Goal: Task Accomplishment & Management: Complete application form

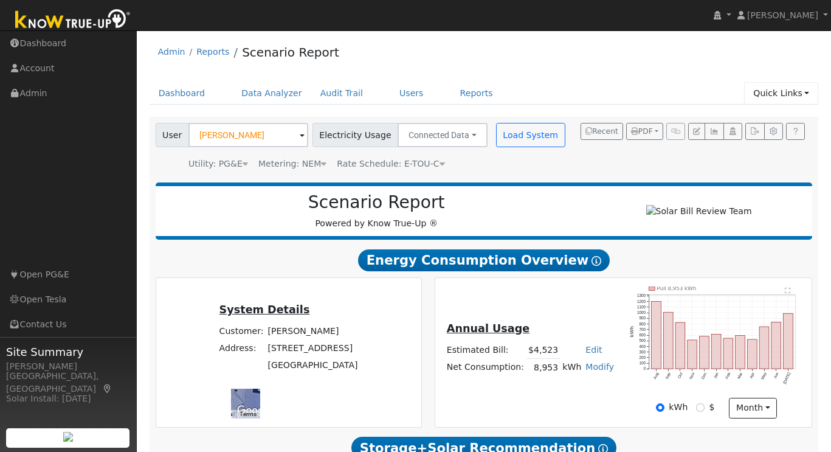
click at [803, 93] on link "Quick Links" at bounding box center [781, 93] width 74 height 22
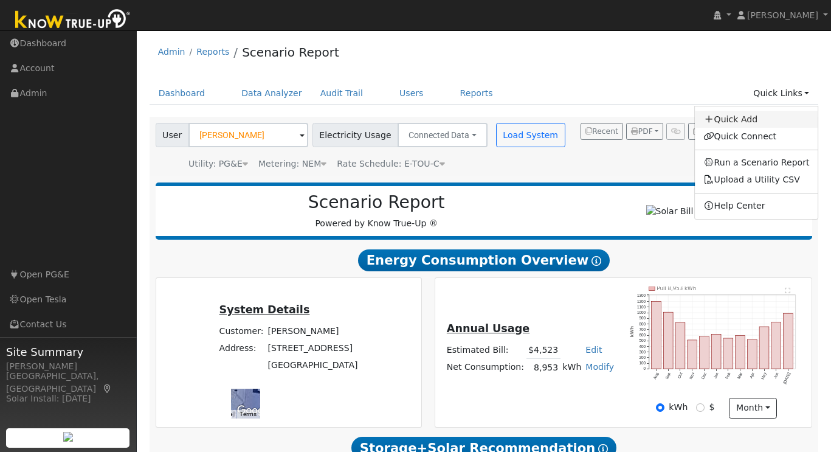
click at [756, 117] on link "Quick Add" at bounding box center [756, 119] width 123 height 17
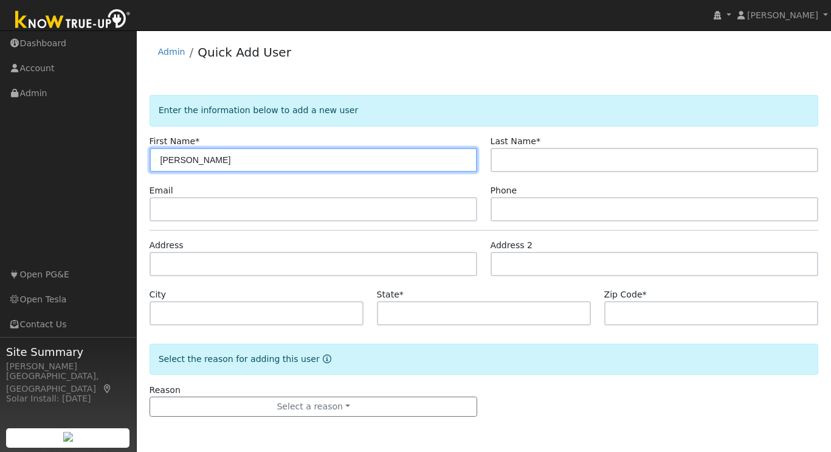
type input "[PERSON_NAME]"
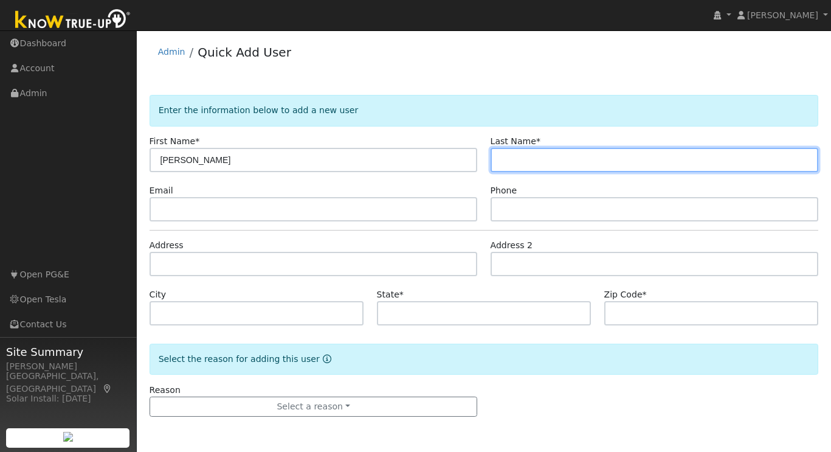
click at [529, 161] on input "text" at bounding box center [654, 160] width 328 height 24
paste input "Reinke"
type input "Reinke"
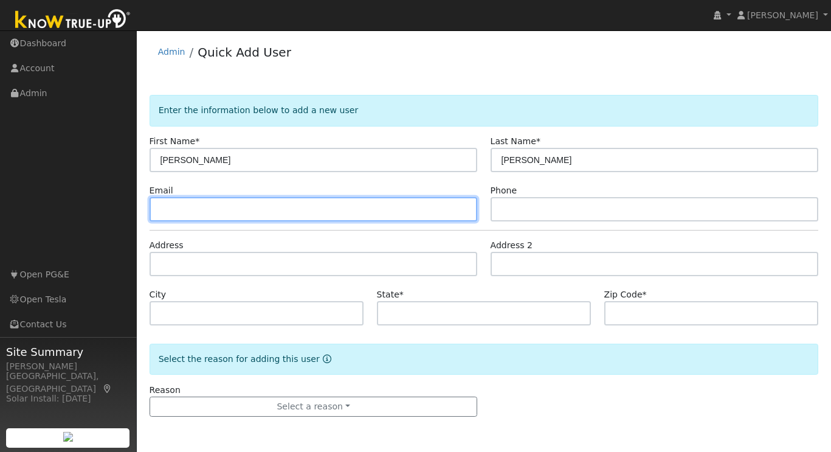
paste input "nair_venugopal@yahoo.com"
type input "nair_venugopal@yahoo.com"
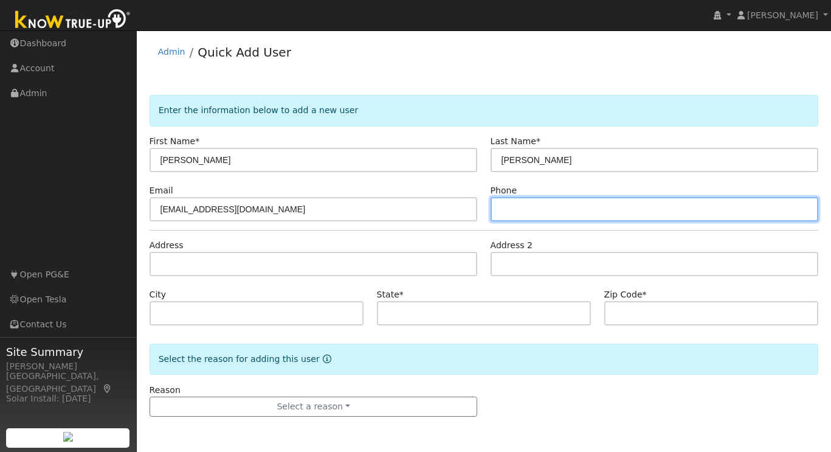
paste input "408-623-4462"
drag, startPoint x: 563, startPoint y: 209, endPoint x: 464, endPoint y: 209, distance: 99.1
click at [467, 209] on div "Email nair_venugopal@yahoo.com Phone 408-623-4462" at bounding box center [484, 202] width 682 height 37
paste input "925-642-4679"
type input "925-642-4679"
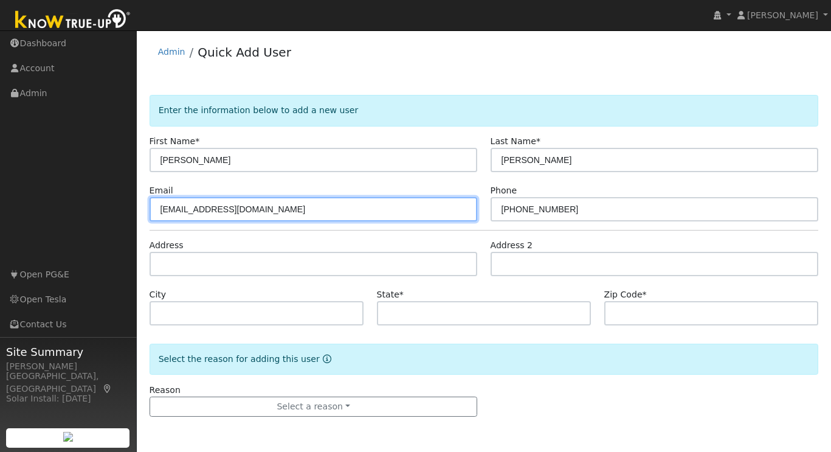
drag, startPoint x: 287, startPoint y: 212, endPoint x: 132, endPoint y: 209, distance: 155.6
click at [137, 210] on div "User Profile First name Last name Email Email Notifications No Emails No Emails…" at bounding box center [484, 240] width 694 height 421
paste input "tomreinke89@gmail.com"
type input "tomreinke89@gmail.com"
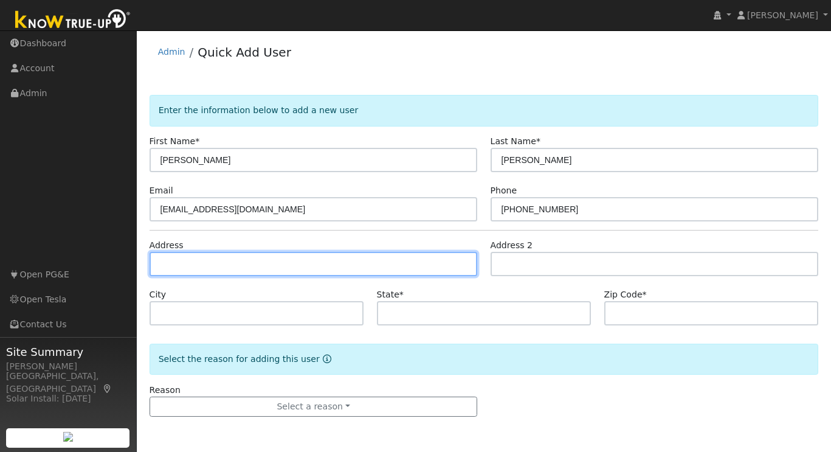
paste input "294 Joyce Street Livermore, CA 94550"
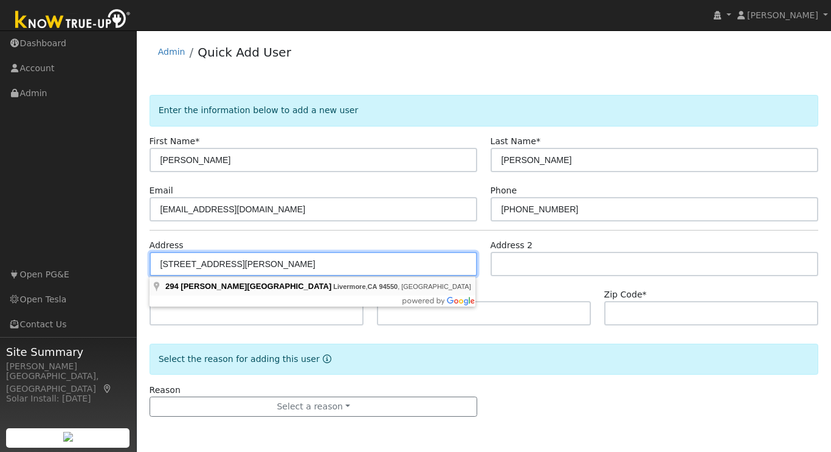
type input "294 Joyce Street"
type input "Livermore"
type input "CA"
type input "94550"
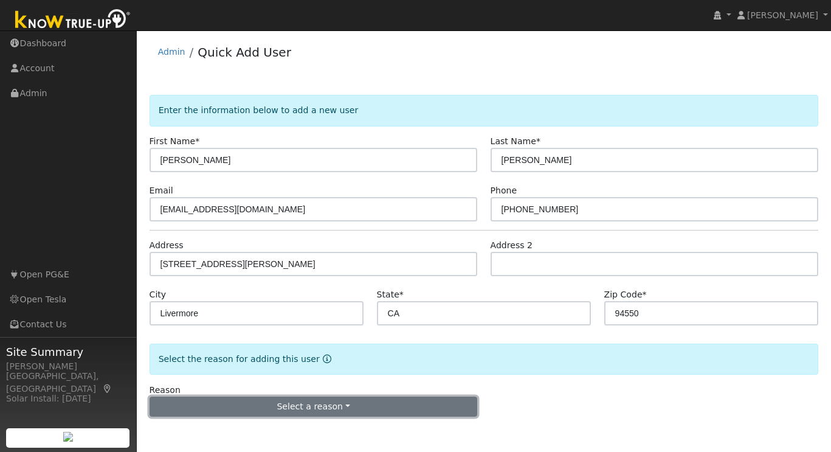
click at [309, 404] on button "Select a reason" at bounding box center [313, 406] width 328 height 21
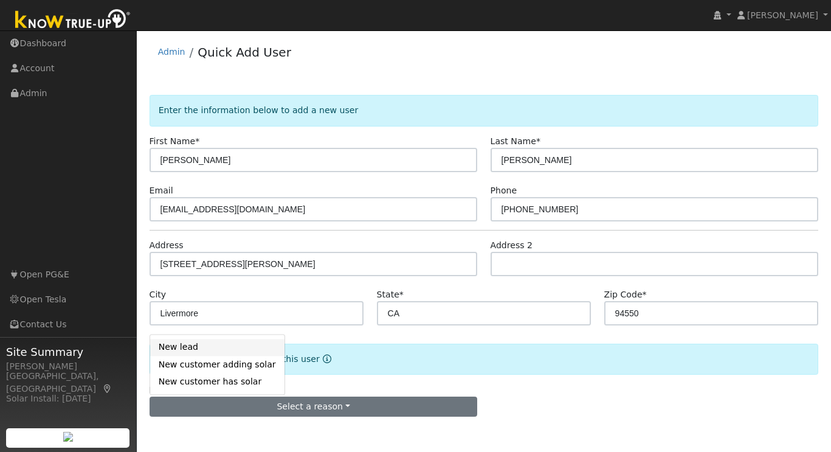
click at [202, 345] on link "New lead" at bounding box center [217, 346] width 134 height 17
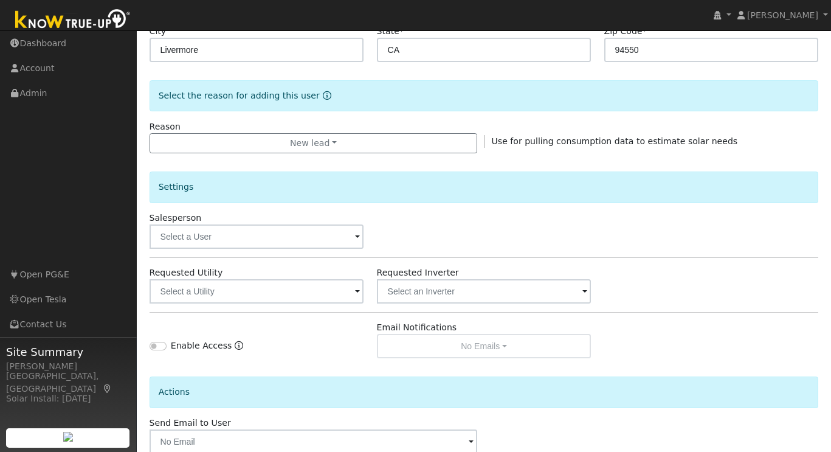
scroll to position [267, 0]
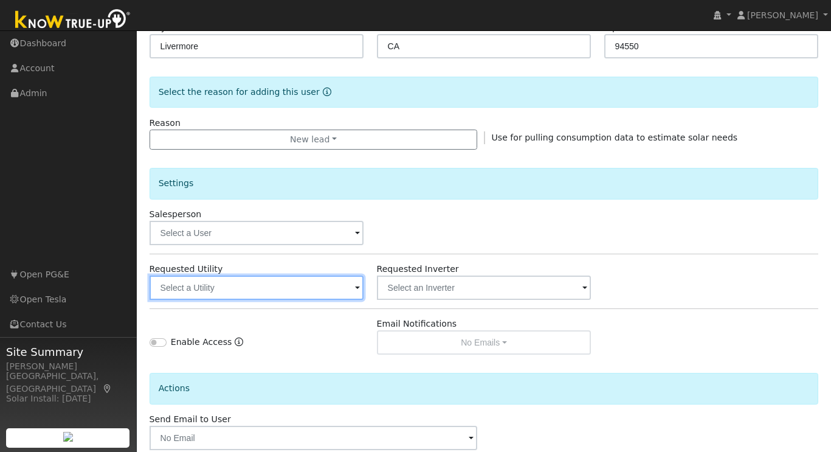
click at [314, 297] on input "text" at bounding box center [256, 287] width 215 height 24
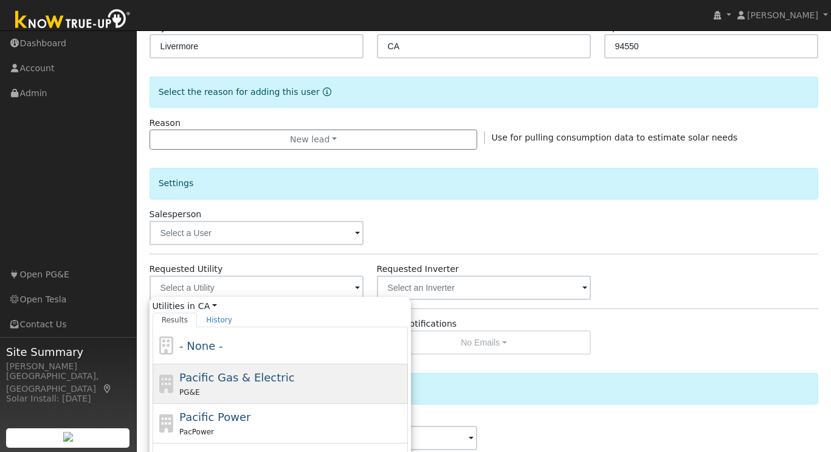
click at [257, 383] on div "Pacific Gas & Electric PG&E" at bounding box center [291, 383] width 225 height 29
type input "Pacific Gas & Electric"
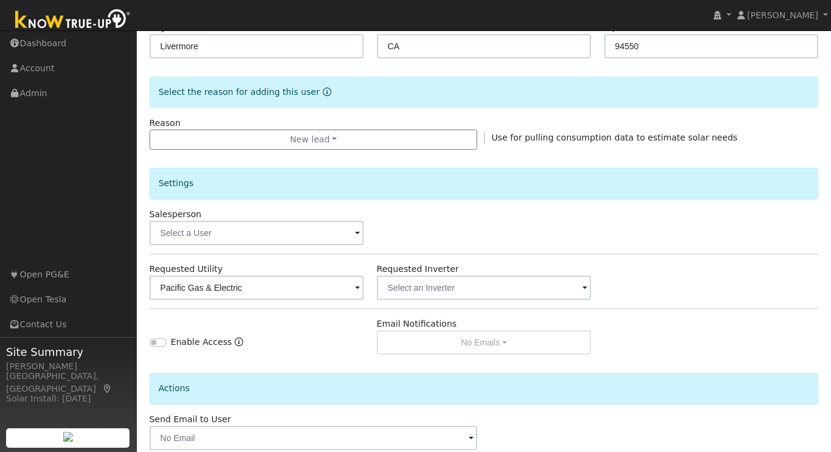
scroll to position [334, 0]
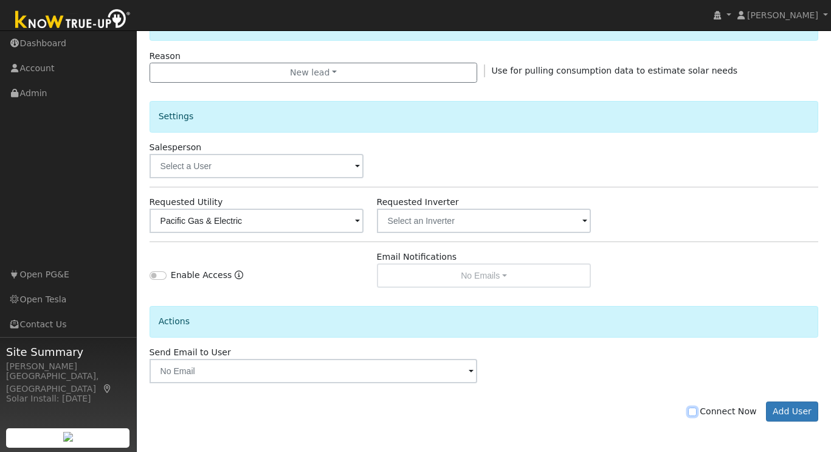
click at [696, 411] on input "Connect Now" at bounding box center [692, 411] width 9 height 9
checkbox input "true"
click at [797, 413] on button "Add User" at bounding box center [792, 411] width 53 height 21
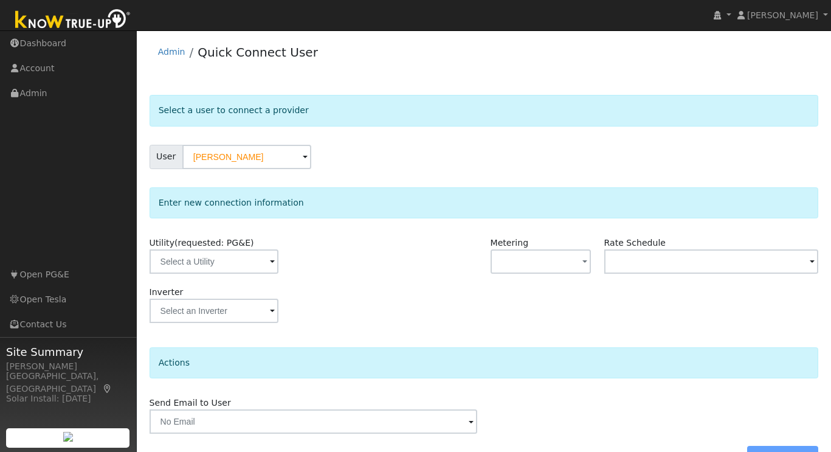
click at [270, 263] on span at bounding box center [272, 262] width 5 height 14
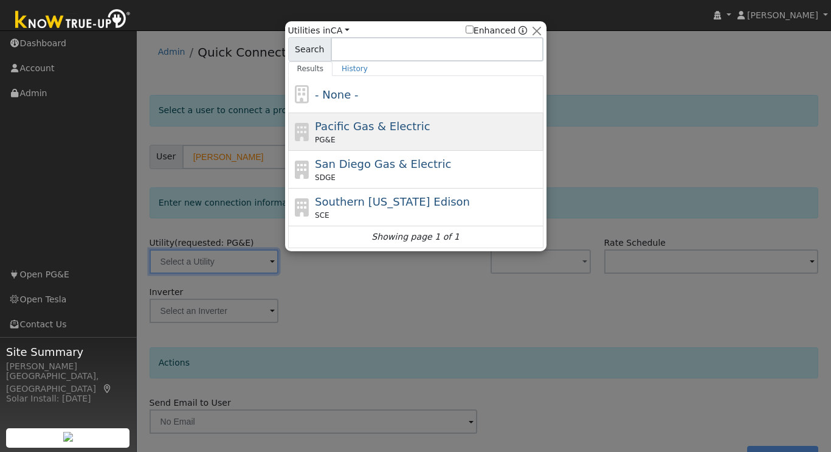
click at [390, 129] on span "Pacific Gas & Electric" at bounding box center [372, 126] width 115 height 13
type input "PG&E"
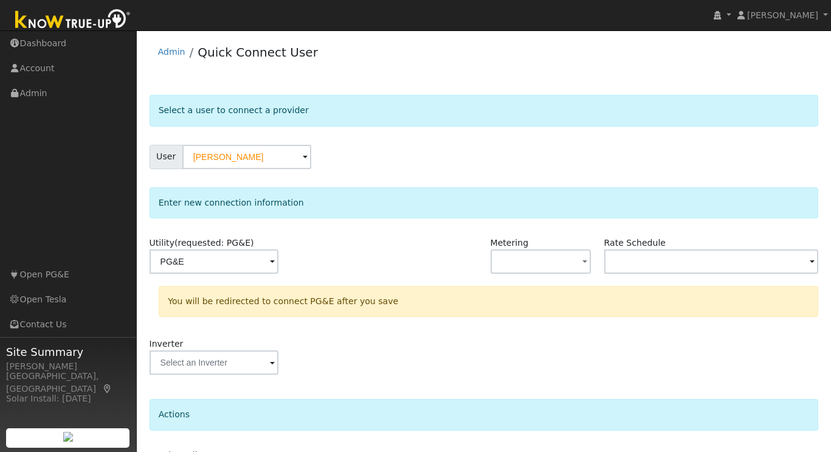
scroll to position [84, 0]
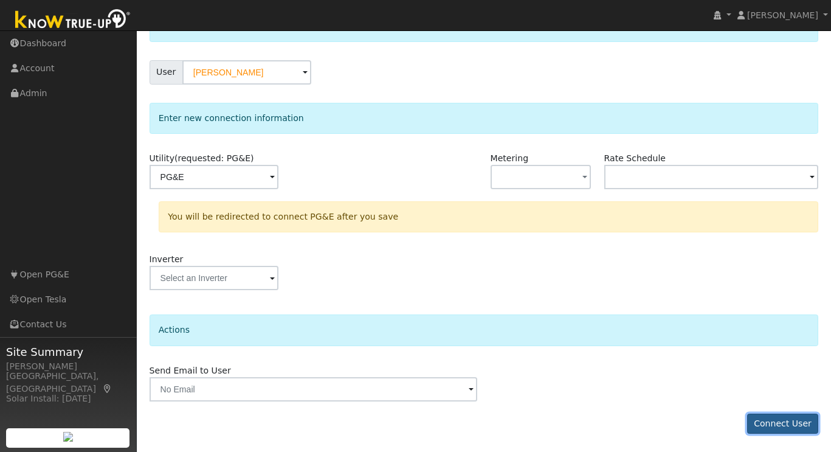
click at [781, 425] on button "Connect User" at bounding box center [783, 423] width 72 height 21
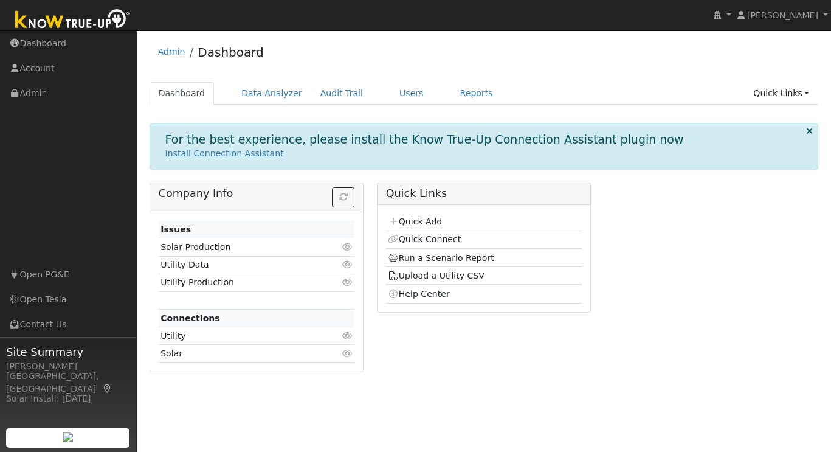
click at [439, 238] on link "Quick Connect" at bounding box center [424, 239] width 73 height 10
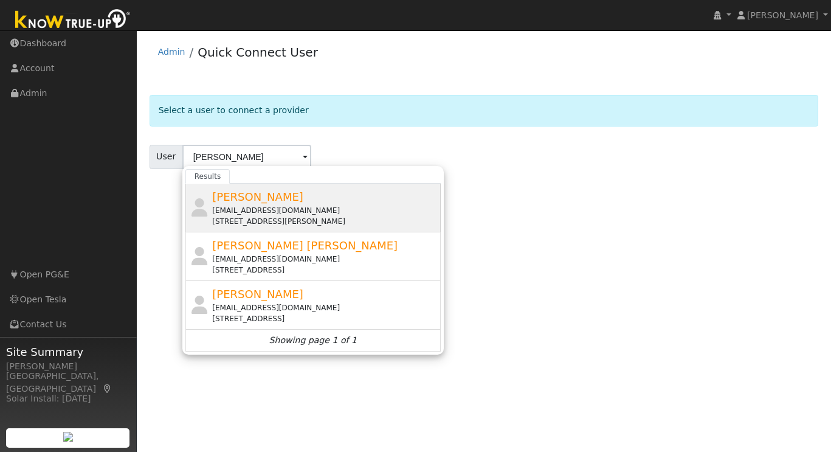
click at [236, 205] on div "[EMAIL_ADDRESS][DOMAIN_NAME]" at bounding box center [324, 210] width 225 height 11
type input "[PERSON_NAME]"
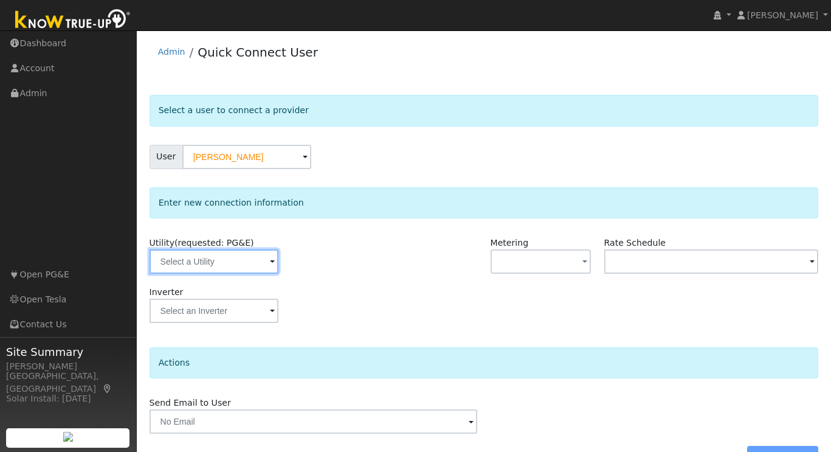
click at [251, 266] on input "text" at bounding box center [213, 261] width 129 height 24
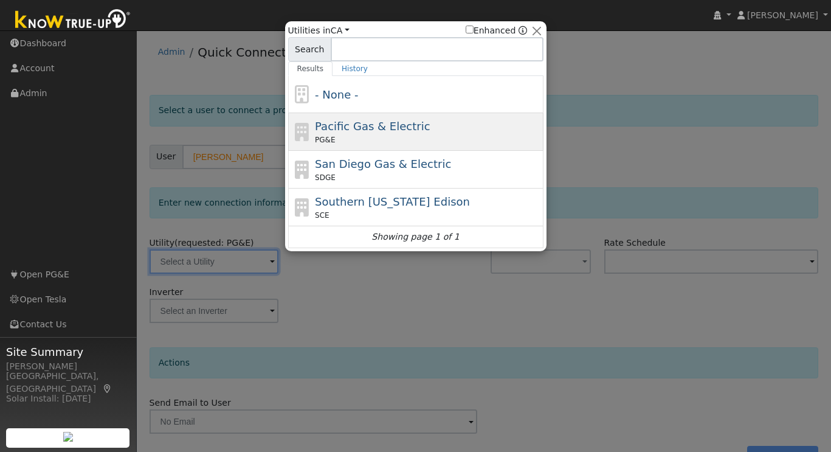
click at [382, 133] on div "Pacific Gas & Electric PG&E" at bounding box center [427, 131] width 225 height 27
type input "PG&E"
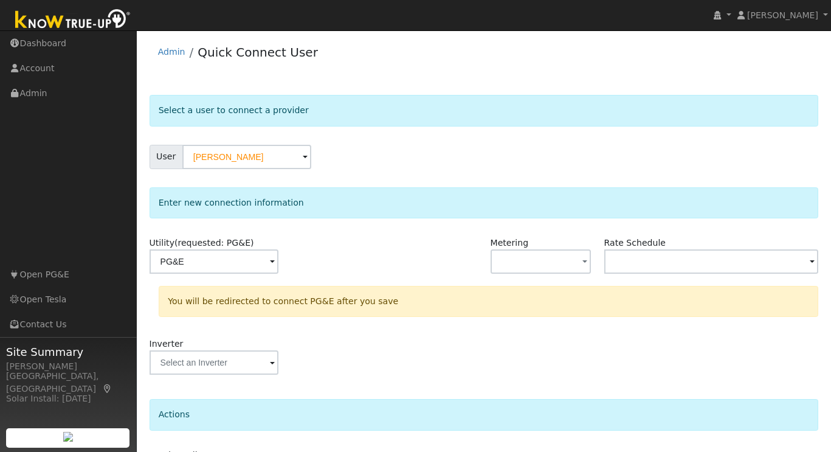
scroll to position [84, 0]
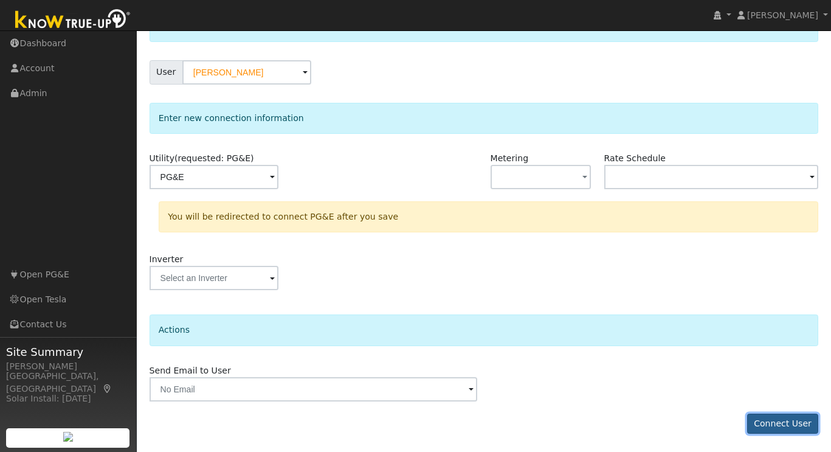
click at [790, 429] on button "Connect User" at bounding box center [783, 423] width 72 height 21
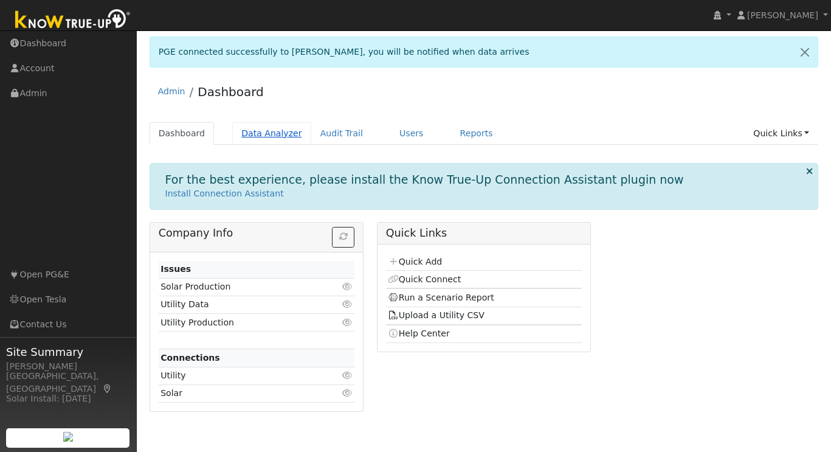
click at [278, 130] on link "Data Analyzer" at bounding box center [271, 133] width 79 height 22
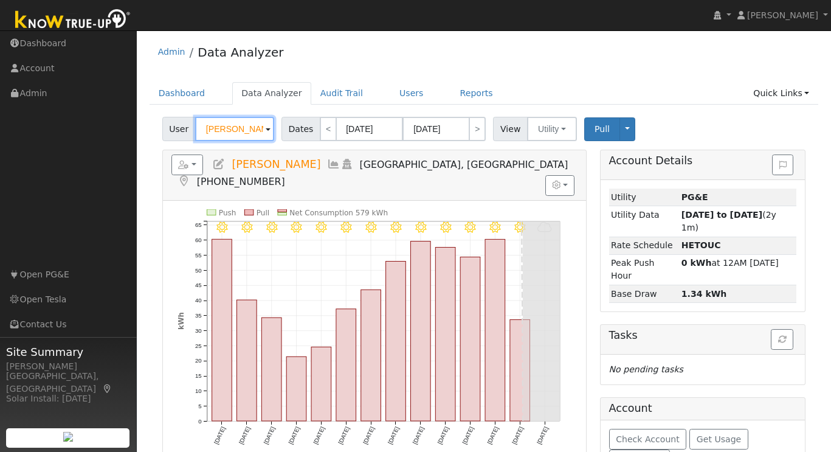
drag, startPoint x: 249, startPoint y: 131, endPoint x: 167, endPoint y: 131, distance: 82.0
click at [171, 131] on div "User [PERSON_NAME]" at bounding box center [219, 129] width 115 height 24
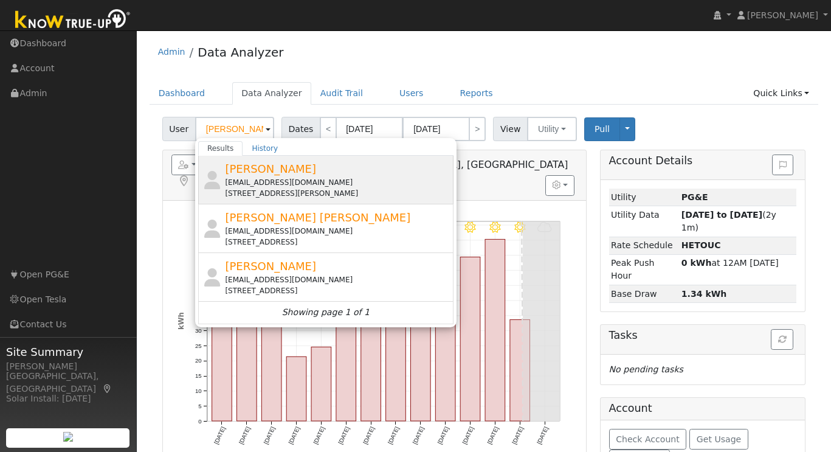
click at [267, 182] on div "[EMAIL_ADDRESS][DOMAIN_NAME]" at bounding box center [337, 182] width 225 height 11
type input "[PERSON_NAME]"
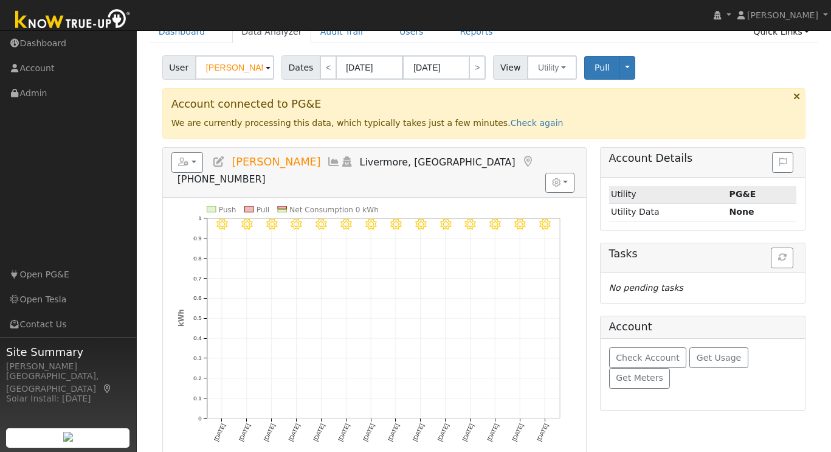
scroll to position [54, 0]
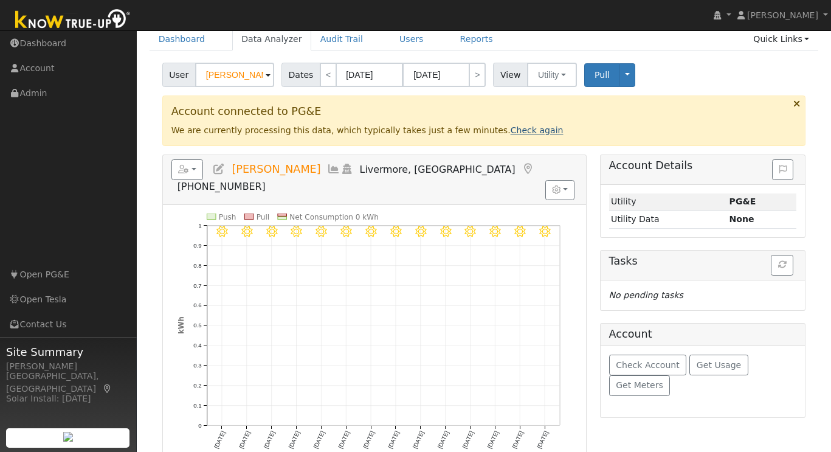
click at [523, 134] on link "Check again" at bounding box center [536, 130] width 53 height 10
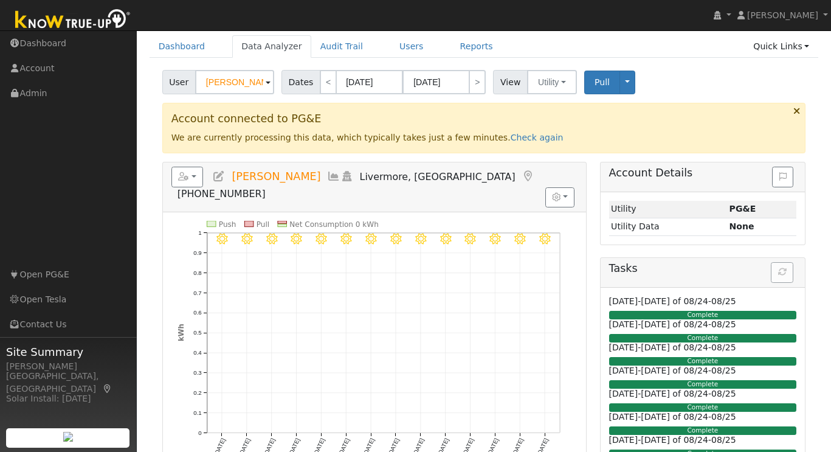
scroll to position [44, 0]
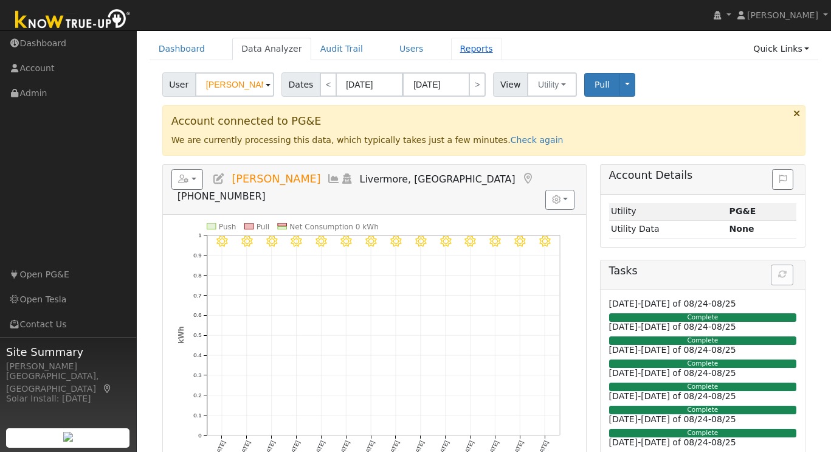
click at [460, 49] on link "Reports" at bounding box center [476, 49] width 51 height 22
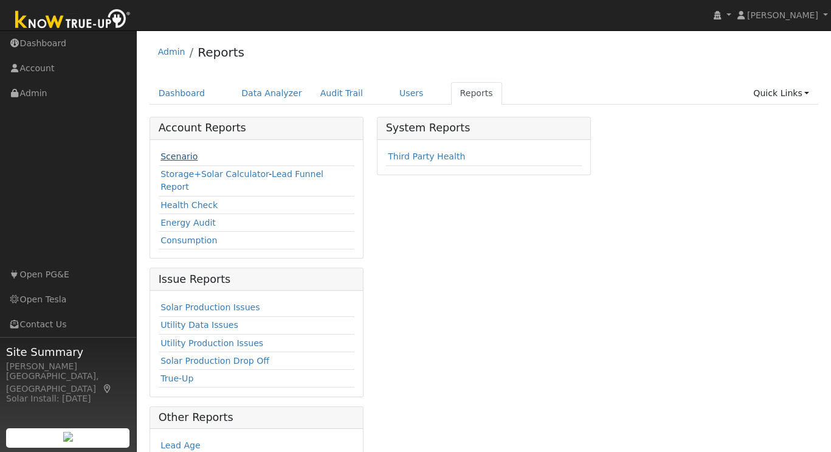
click at [182, 157] on link "Scenario" at bounding box center [178, 156] width 37 height 10
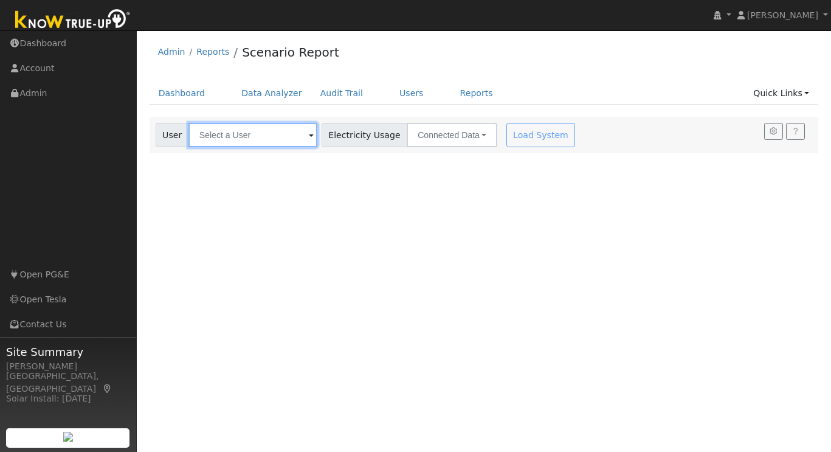
click at [210, 140] on input "text" at bounding box center [252, 135] width 129 height 24
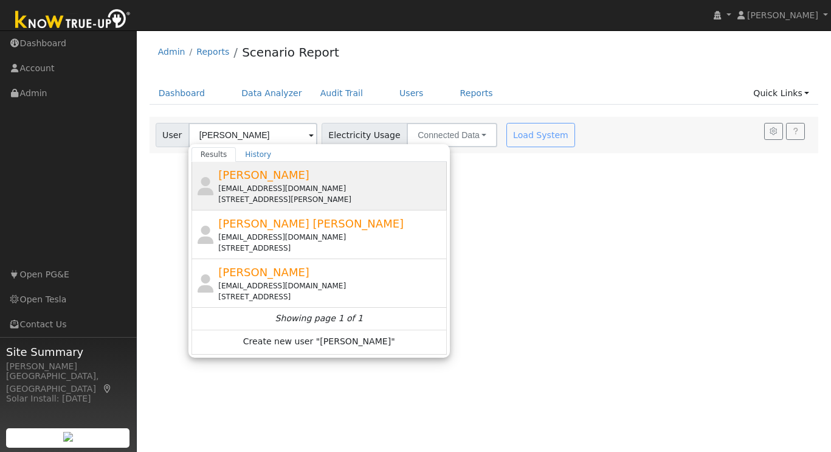
click at [292, 187] on div "[EMAIL_ADDRESS][DOMAIN_NAME]" at bounding box center [330, 188] width 225 height 11
type input "[PERSON_NAME]"
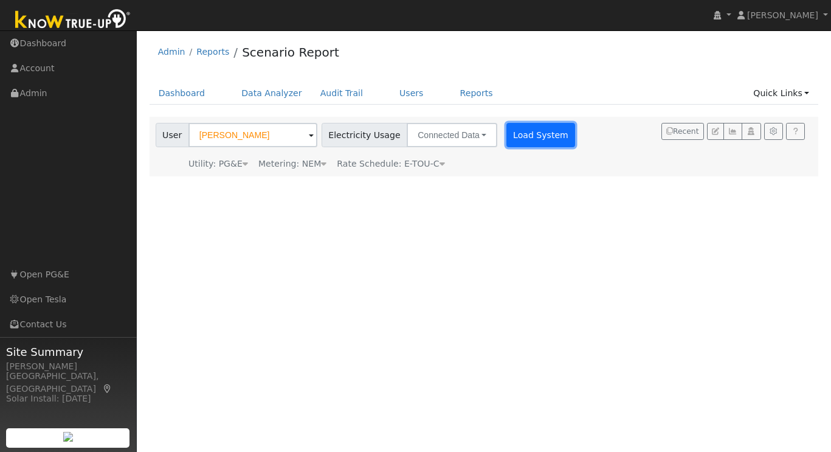
click at [524, 131] on button "Load System" at bounding box center [540, 135] width 69 height 24
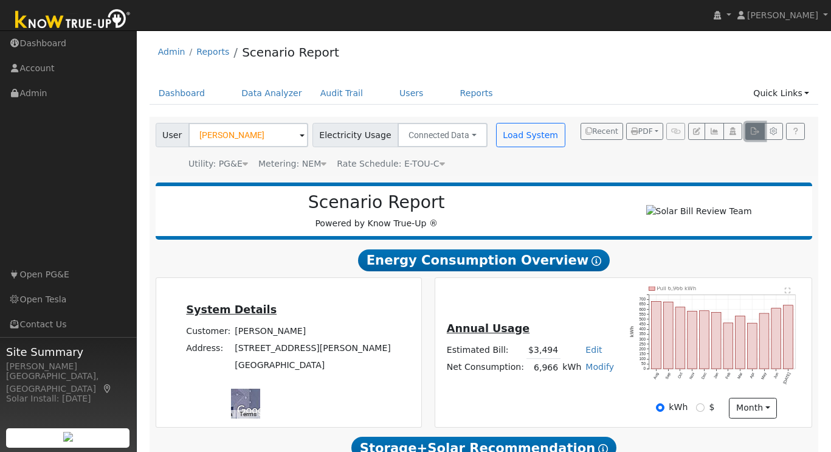
click at [755, 136] on button "button" at bounding box center [754, 131] width 19 height 17
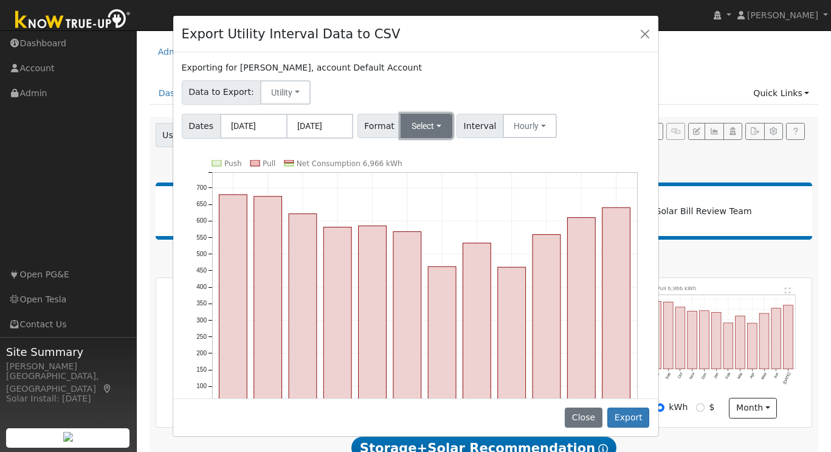
click at [436, 125] on button "Select" at bounding box center [426, 126] width 52 height 24
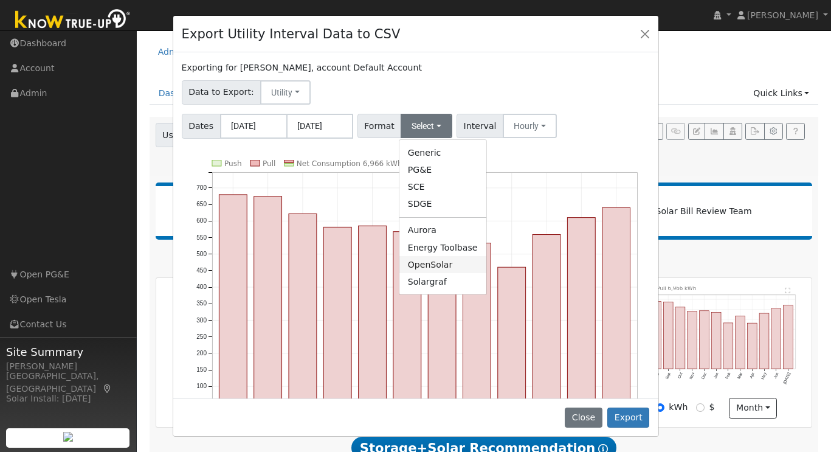
click at [430, 265] on link "OpenSolar" at bounding box center [442, 264] width 87 height 17
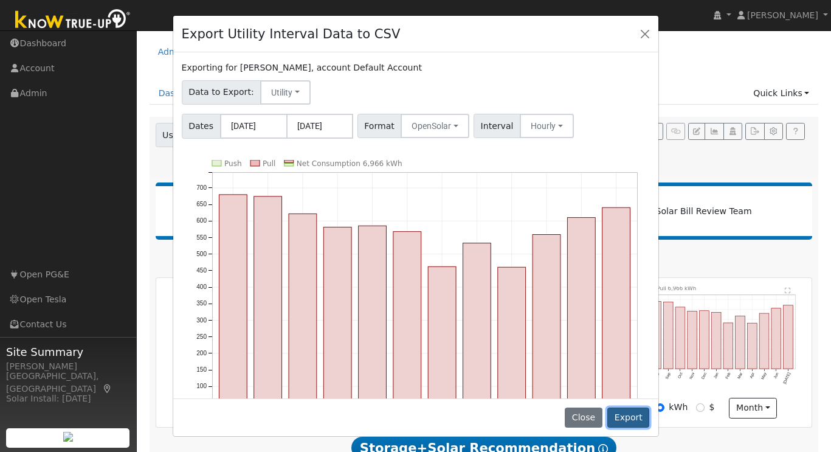
click at [641, 421] on button "Export" at bounding box center [628, 417] width 42 height 21
